Goal: Information Seeking & Learning: Learn about a topic

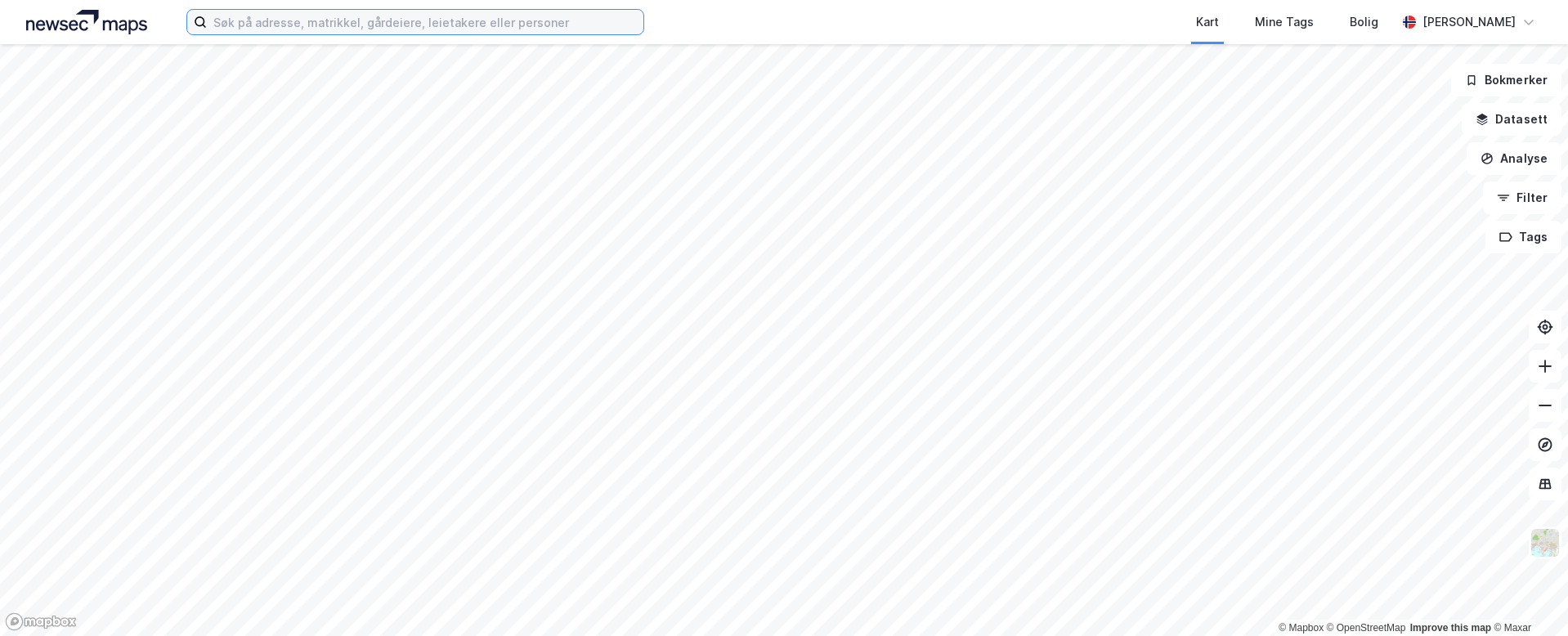
drag, startPoint x: 405, startPoint y: 32, endPoint x: 393, endPoint y: 32, distance: 12.0
click at [402, 32] on input at bounding box center [425, 22] width 436 height 25
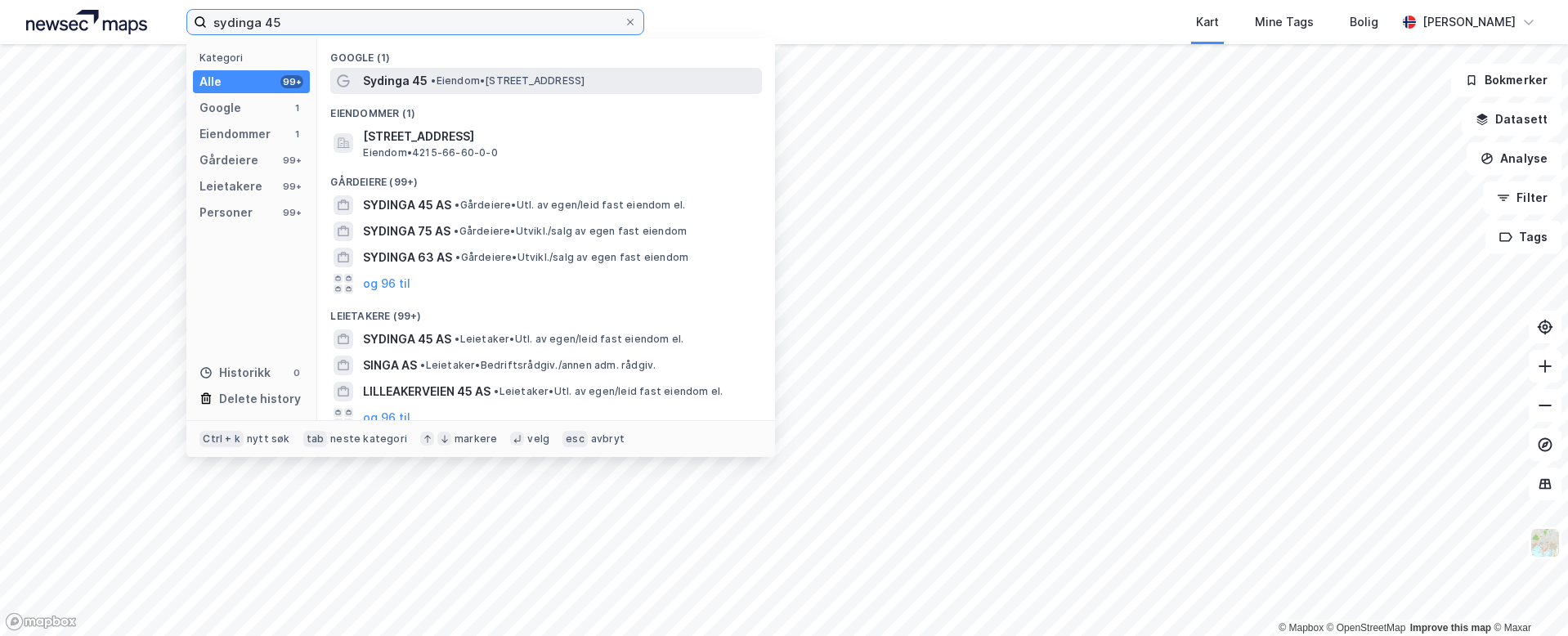
type input "sydinga 45"
click at [486, 91] on div "Sydinga 45 • Eiendom • [STREET_ADDRESS]" at bounding box center [546, 81] width 431 height 26
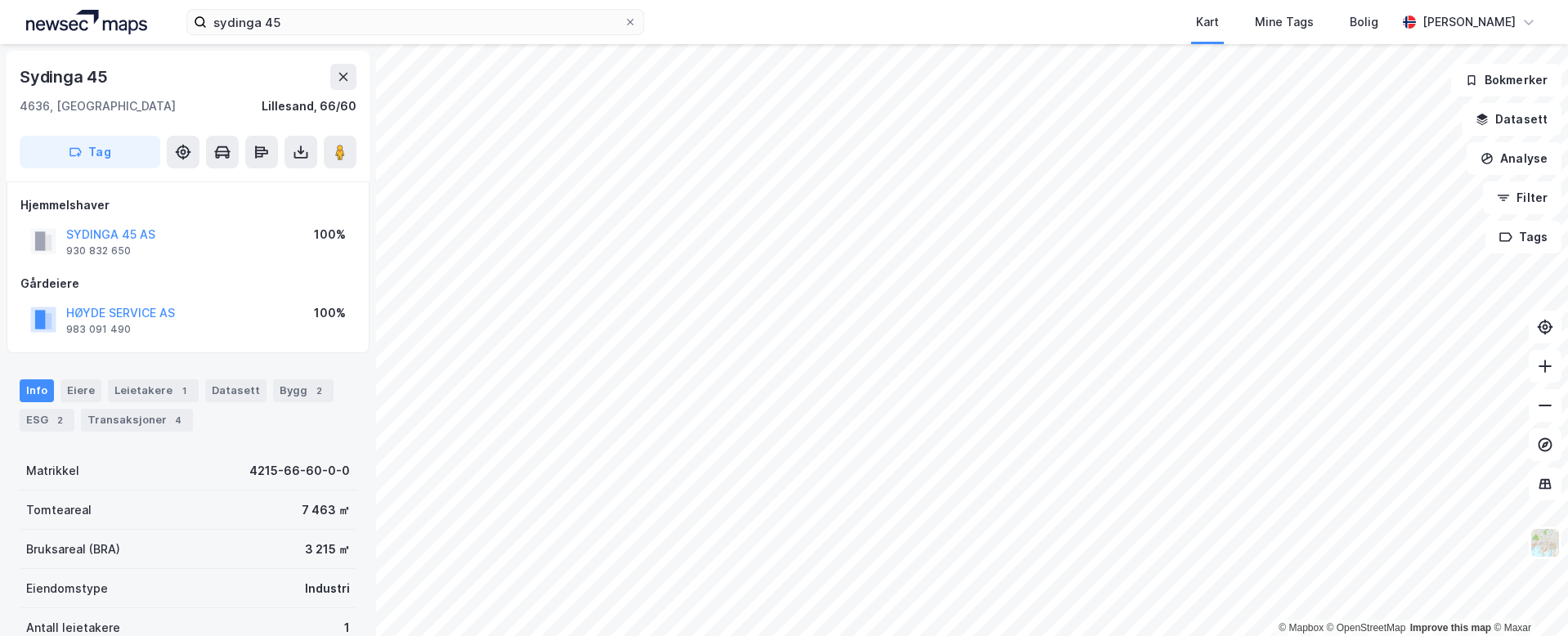
click at [185, 348] on div "Hjemmelshaver SYDINGA 45 AS 930 832 650 100% Gårdeiere HØYDE SERVICE AS 983 091…" at bounding box center [187, 267] width 363 height 172
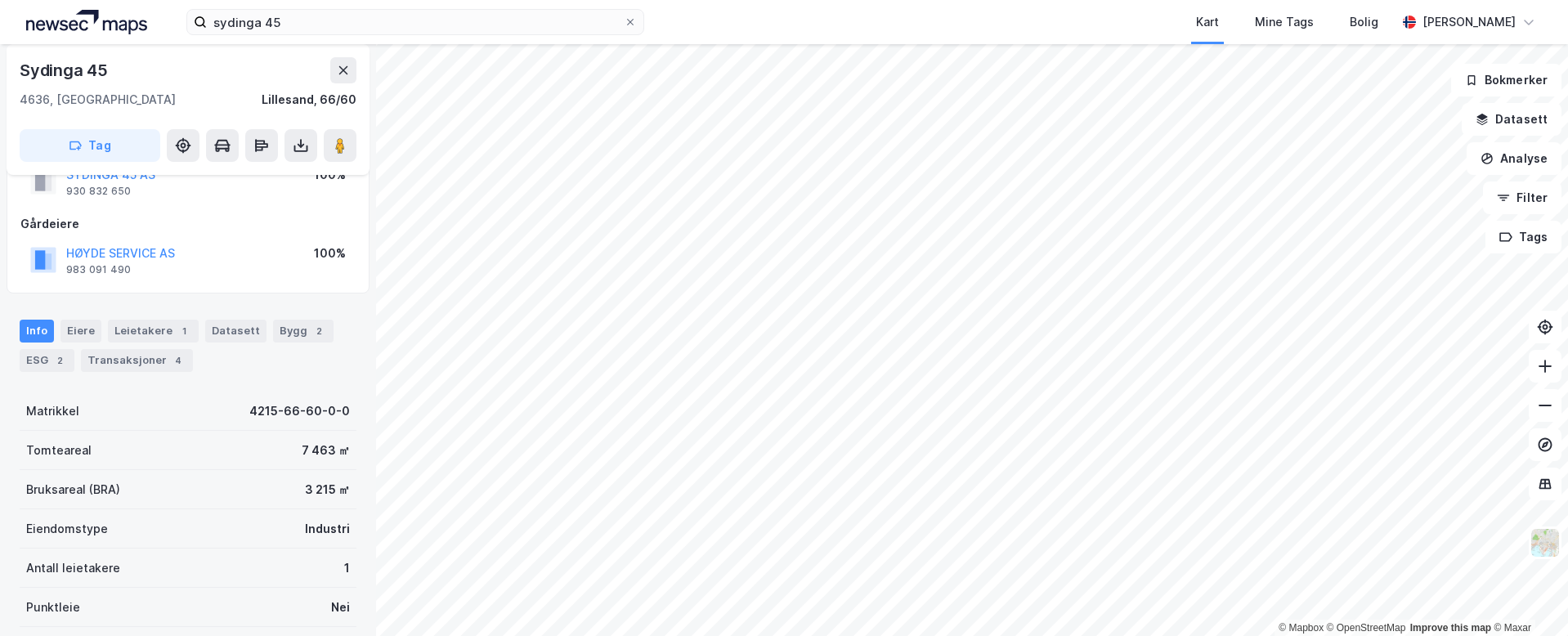
scroll to position [82, 0]
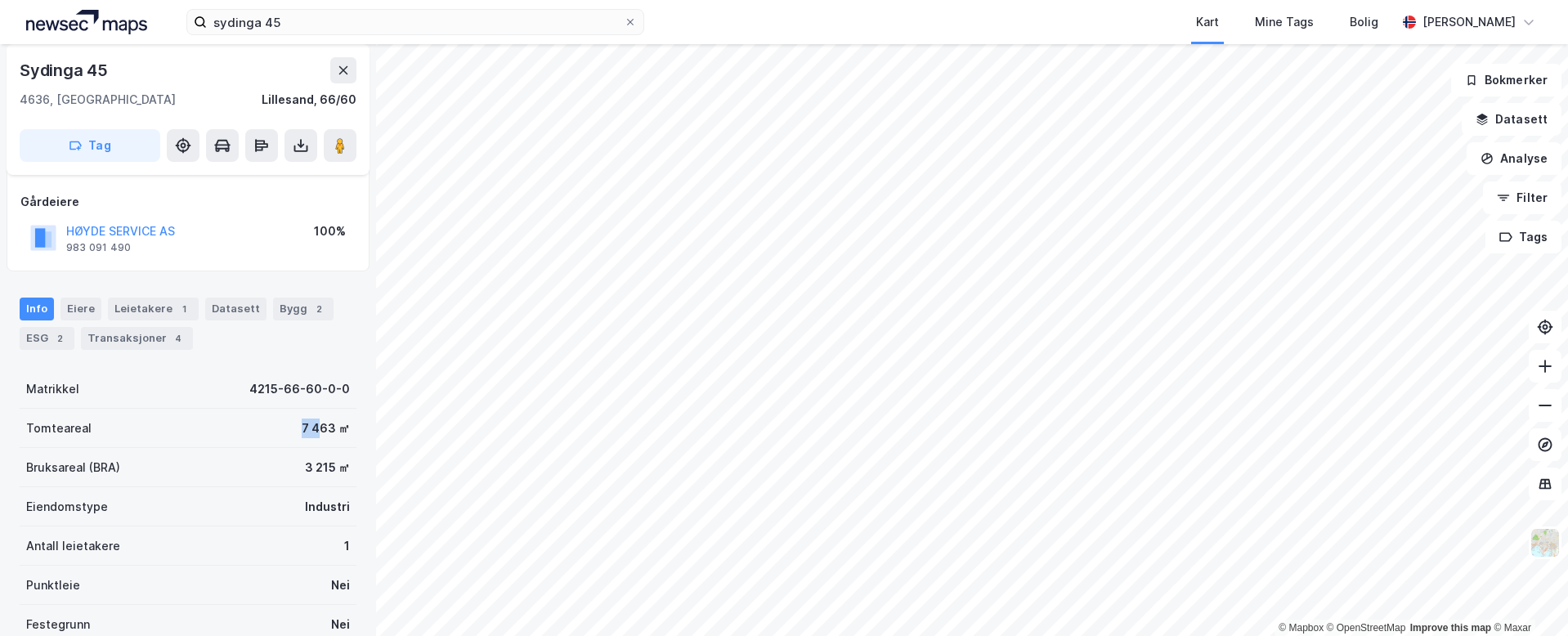
drag, startPoint x: 210, startPoint y: 420, endPoint x: 310, endPoint y: 439, distance: 101.8
click at [310, 439] on div "Tomteareal 7 463 ㎡" at bounding box center [187, 428] width 337 height 40
drag, startPoint x: 335, startPoint y: 465, endPoint x: 289, endPoint y: 476, distance: 47.3
click at [289, 476] on div "Bruksareal (BRA) 3 215 ㎡" at bounding box center [187, 467] width 337 height 40
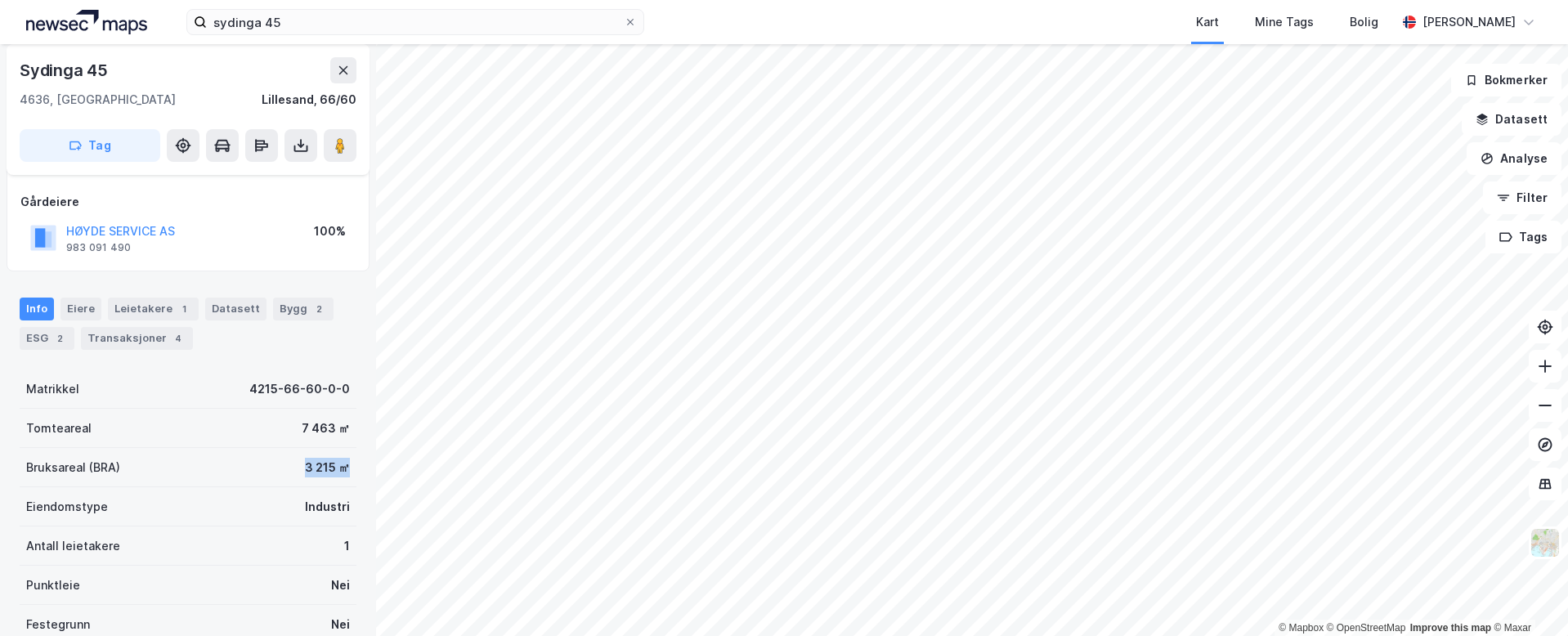
drag, startPoint x: 282, startPoint y: 475, endPoint x: 337, endPoint y: 474, distance: 55.0
click at [337, 474] on div "Bruksareal (BRA) 3 215 ㎡" at bounding box center [187, 467] width 337 height 40
click at [337, 474] on div "3 215 ㎡" at bounding box center [326, 467] width 45 height 19
drag, startPoint x: 339, startPoint y: 472, endPoint x: 282, endPoint y: 444, distance: 63.5
click at [282, 444] on div "Matrikkel 4215-66-60-0-0 Tomteareal 7 463 ㎡ Bruksareal (BRA) 3 215 ㎡ Eiendomsty…" at bounding box center [187, 526] width 337 height 314
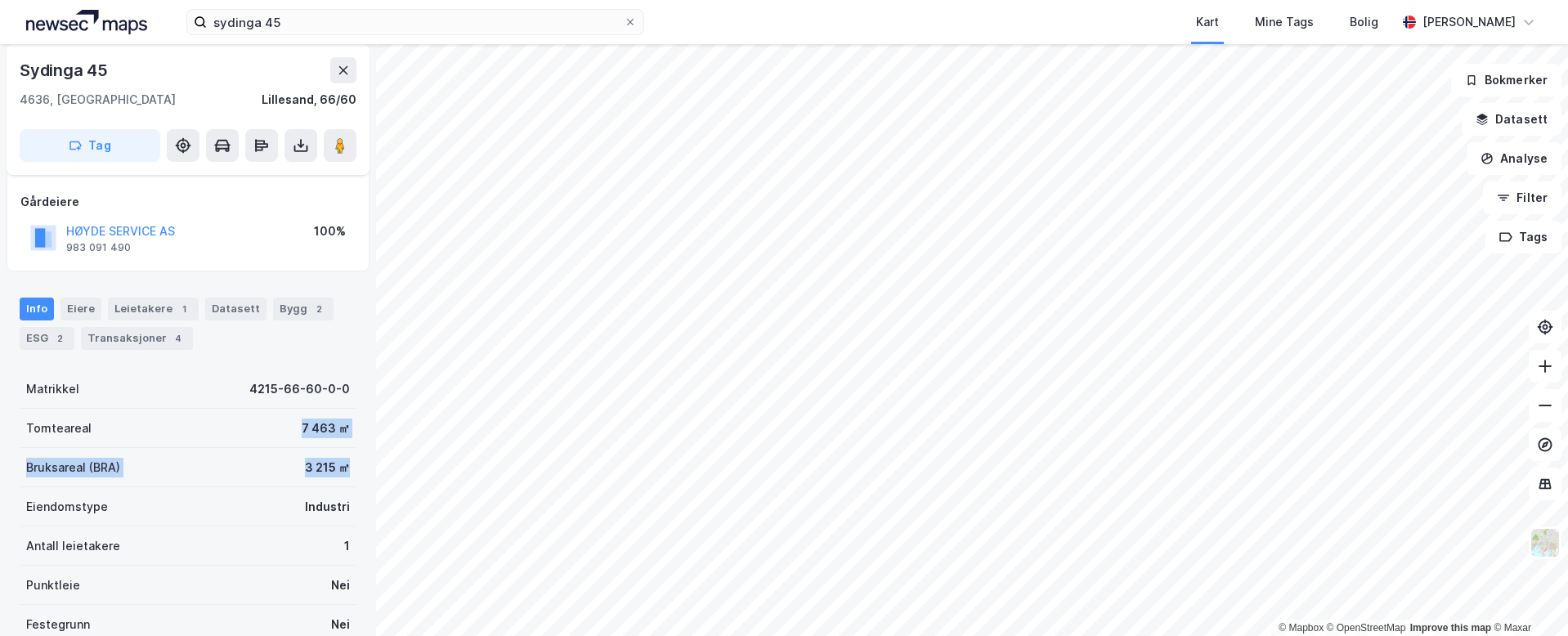
click at [282, 444] on div "Tomteareal 7 463 ㎡" at bounding box center [187, 428] width 337 height 40
click at [137, 303] on div "Leietakere 1" at bounding box center [153, 309] width 91 height 23
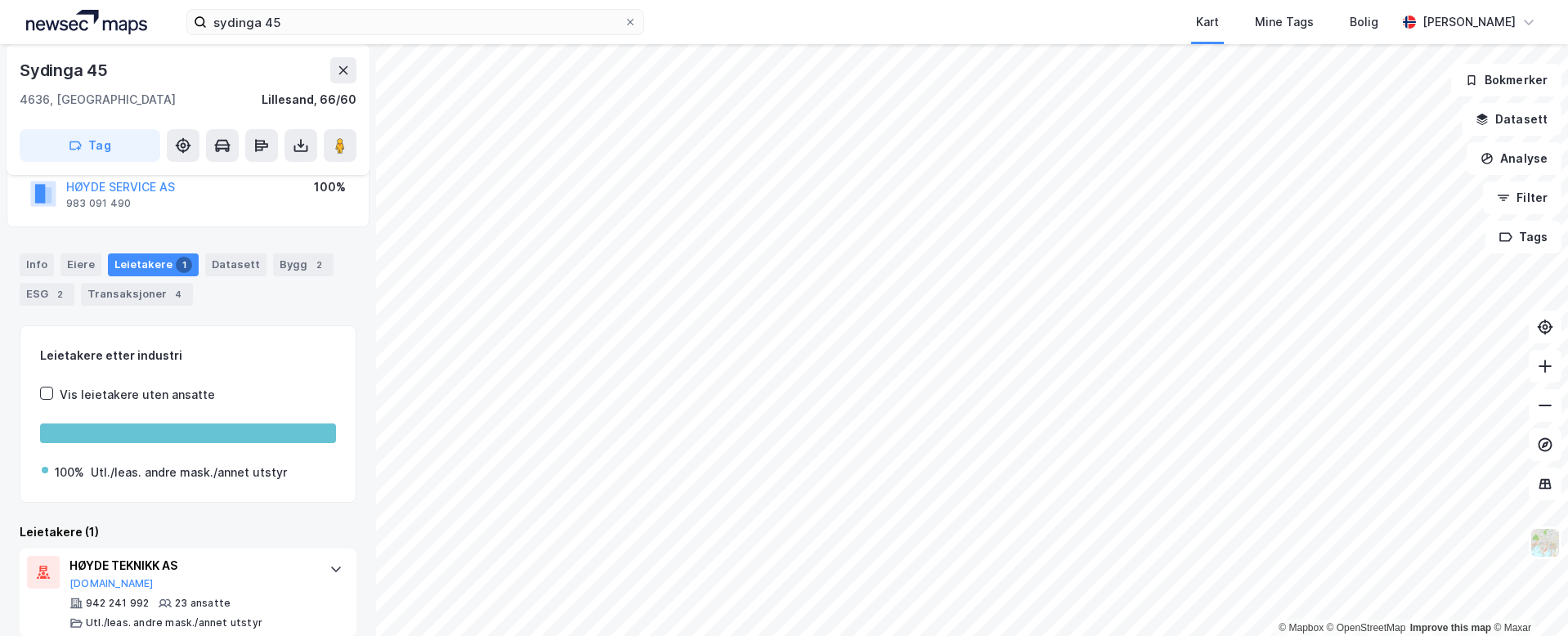
scroll to position [146, 0]
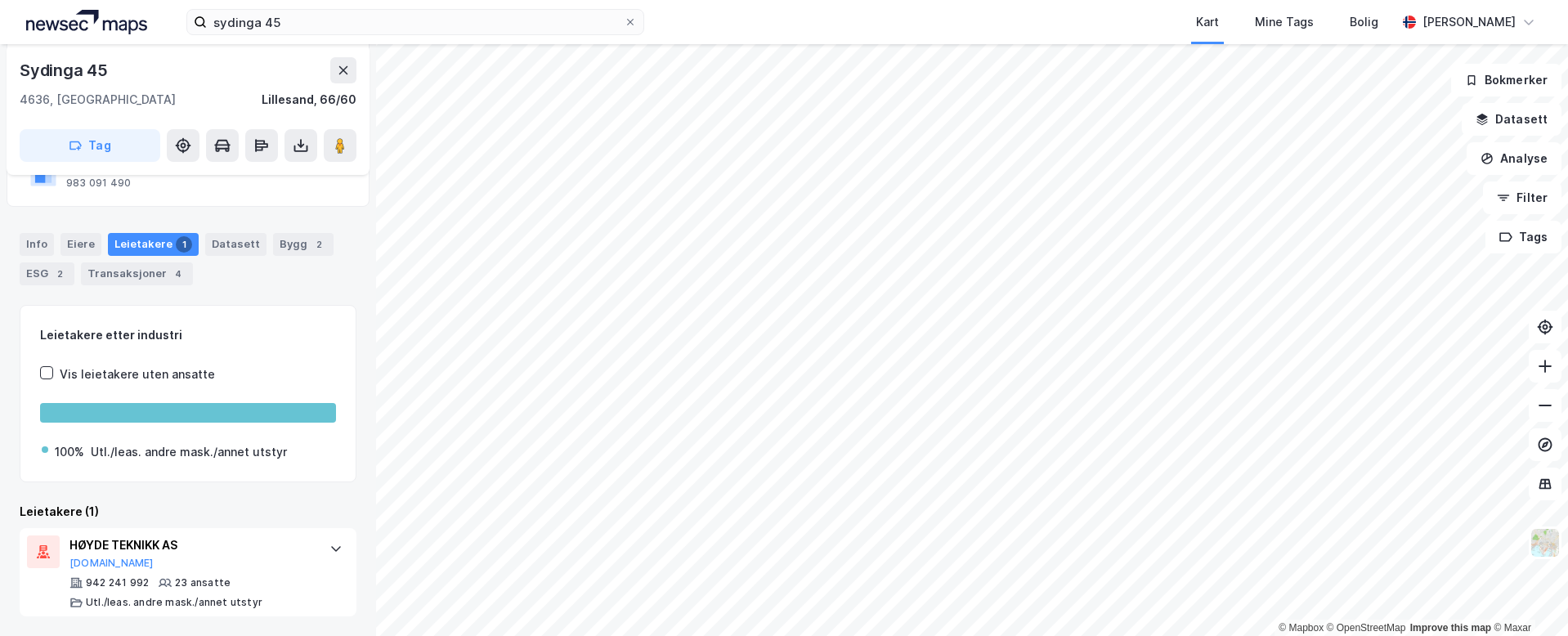
click at [204, 499] on div "Leietakere etter industri Vis leietakere uten ansatte 100% Utl./leas. andre mas…" at bounding box center [187, 460] width 337 height 312
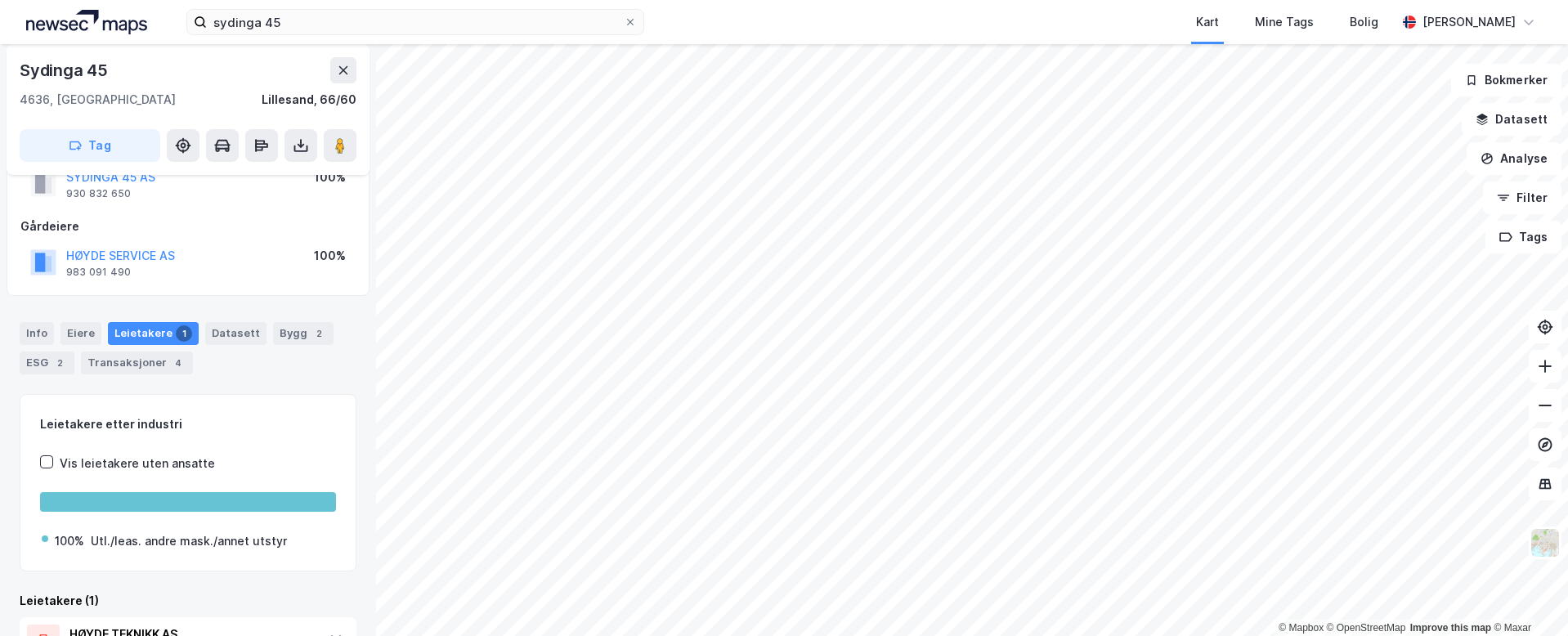
scroll to position [0, 0]
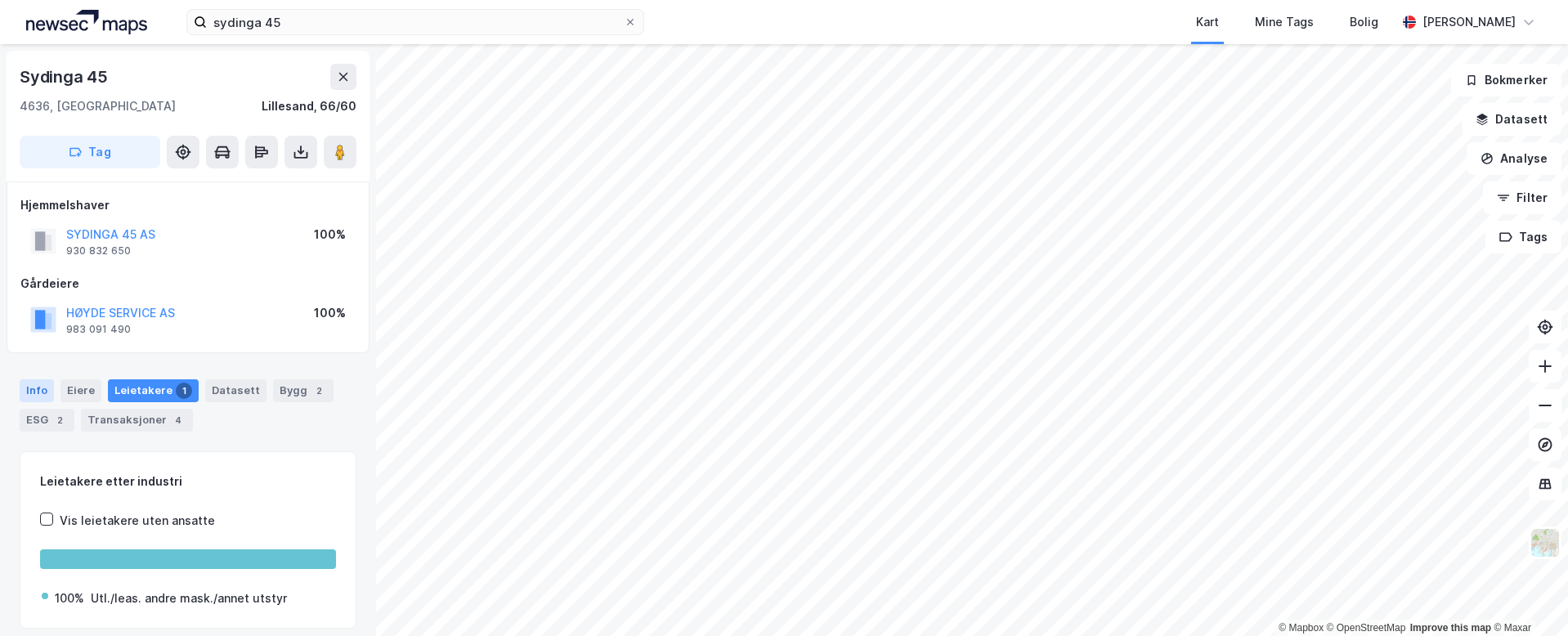
drag, startPoint x: 57, startPoint y: 386, endPoint x: 36, endPoint y: 388, distance: 21.1
click at [55, 386] on div "Info [PERSON_NAME] 1 Datasett Bygg 2 ESG 2 Transaksjoner 4" at bounding box center [187, 405] width 337 height 52
click at [33, 387] on div "Info" at bounding box center [36, 391] width 34 height 23
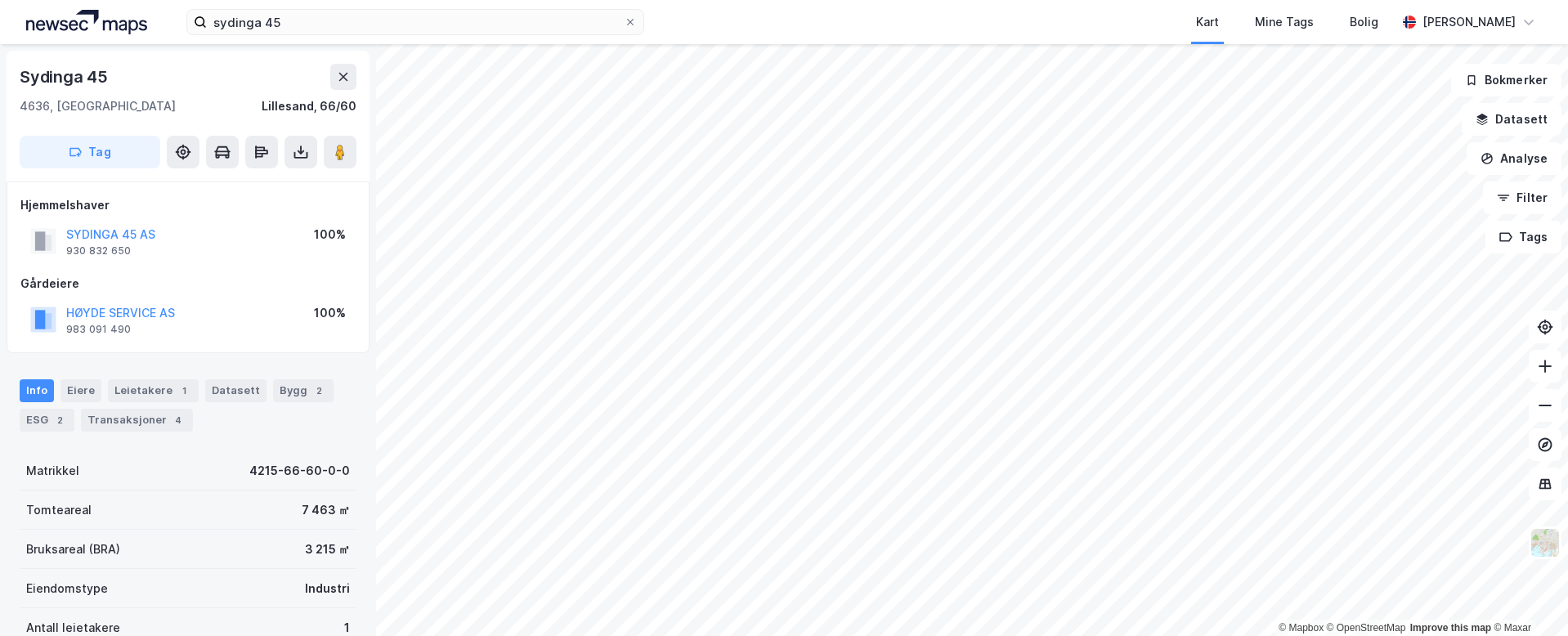
click at [245, 420] on div "Info [PERSON_NAME] 1 Datasett Bygg 2 ESG 2 Transaksjoner 4" at bounding box center [187, 405] width 337 height 52
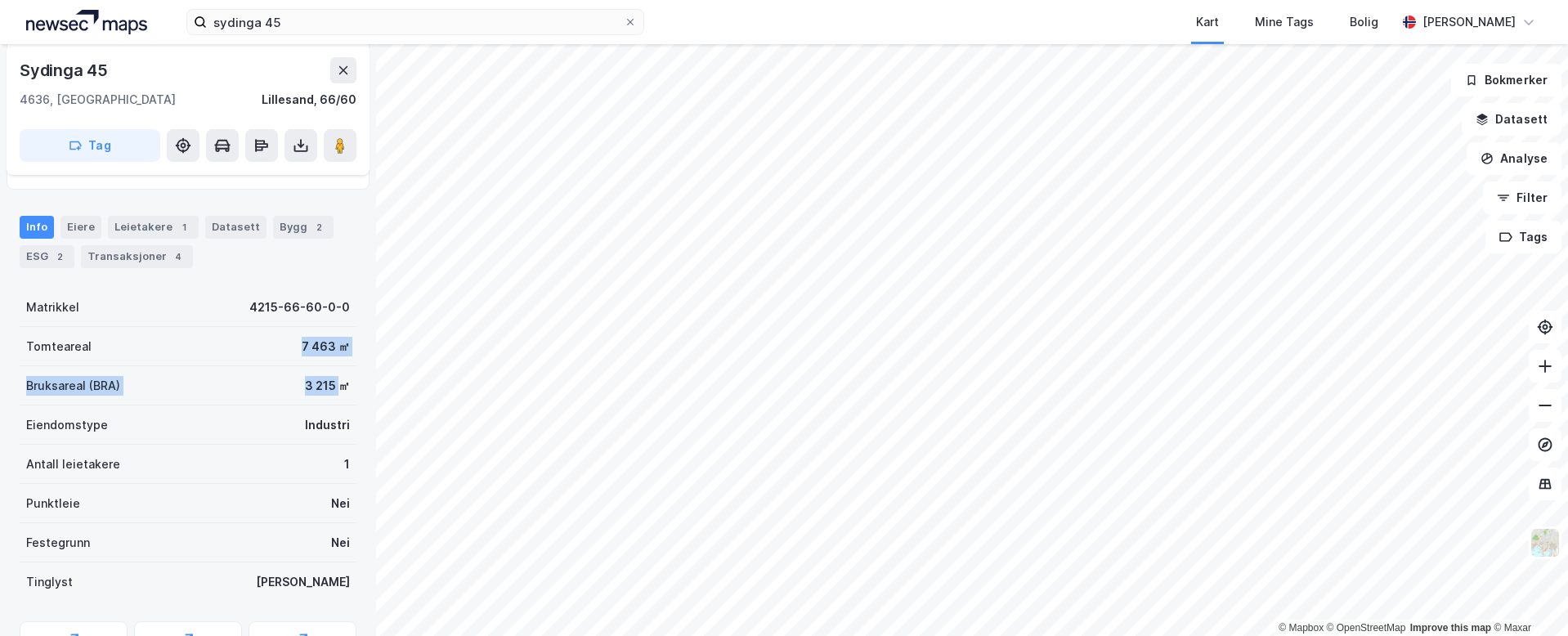
drag, startPoint x: 265, startPoint y: 352, endPoint x: 332, endPoint y: 396, distance: 80.2
click at [332, 396] on div "Matrikkel 4215-66-60-0-0 Tomteareal 7 463 ㎡ Bruksareal (BRA) 3 215 ㎡ Eiendomsty…" at bounding box center [187, 444] width 337 height 314
click at [332, 396] on div "Bruksareal (BRA) 3 215 ㎡" at bounding box center [187, 385] width 337 height 40
drag, startPoint x: 337, startPoint y: 390, endPoint x: 278, endPoint y: 346, distance: 73.6
click at [278, 346] on div "Sydinga 45 4636, [GEOGRAPHIC_DATA], [GEOGRAPHIC_DATA] [GEOGRAPHIC_DATA], 66/60 …" at bounding box center [187, 340] width 376 height 592
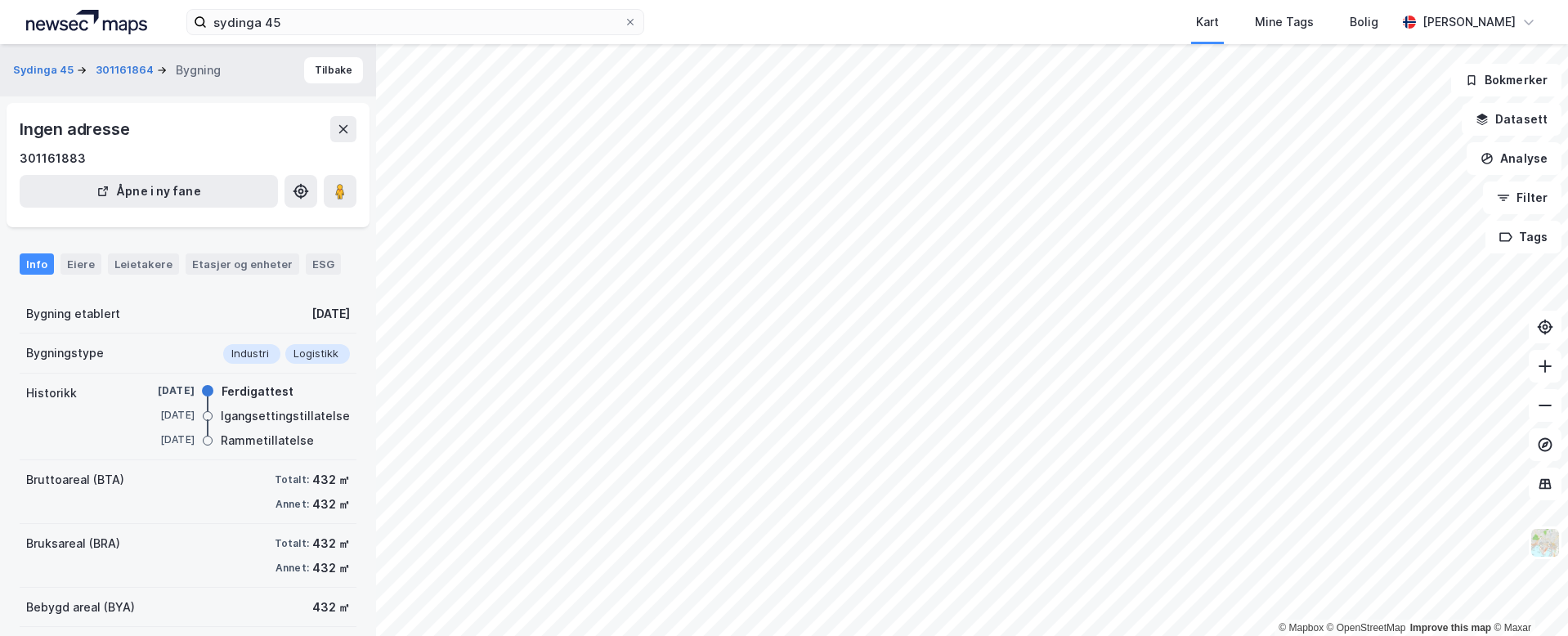
click at [191, 489] on div "Bruttoareal (BTA) Totalt: 432 ㎡ Annet: 432 ㎡" at bounding box center [187, 492] width 337 height 63
